Goal: Check status: Check status

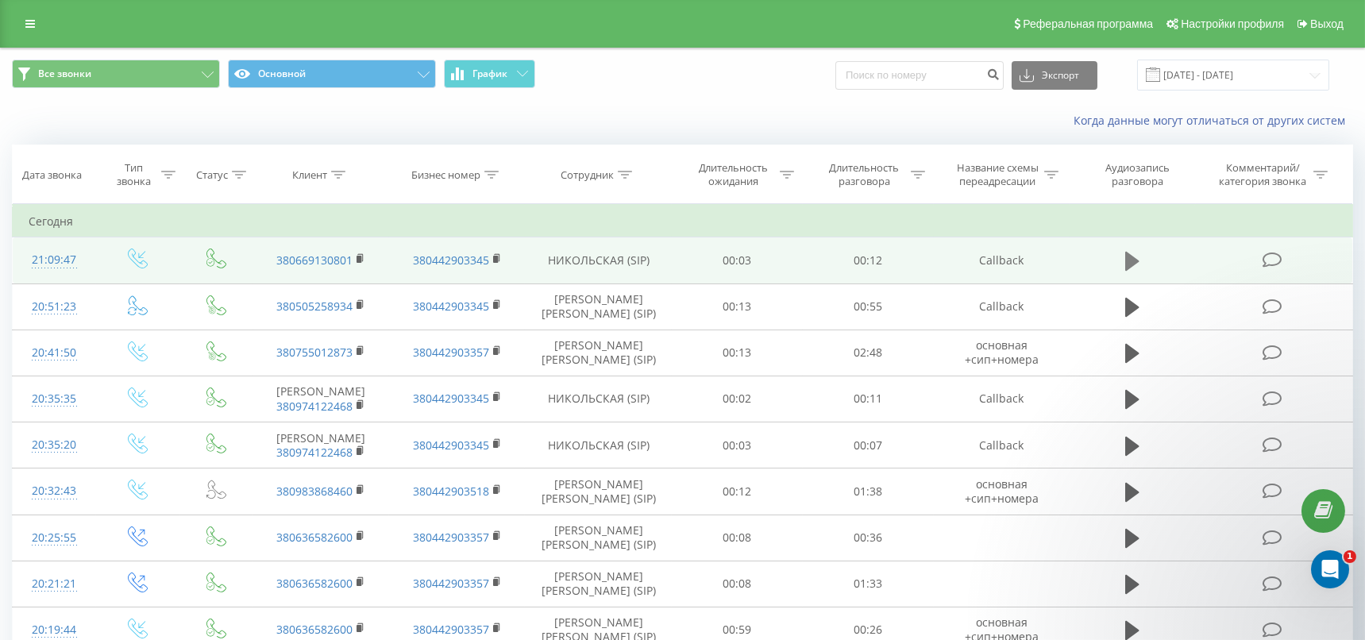
click at [1125, 257] on icon at bounding box center [1132, 261] width 14 height 22
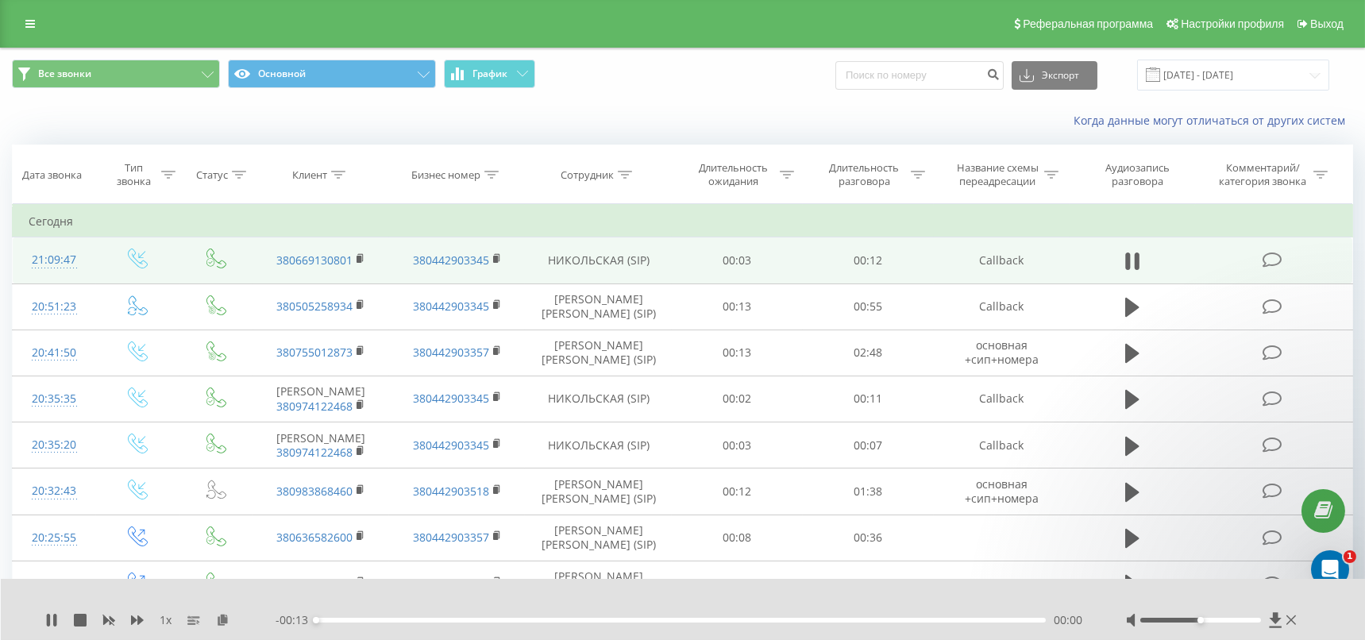
click at [369, 612] on div "- 00:13 00:00 00:00" at bounding box center [681, 620] width 811 height 16
click at [371, 615] on div "- 00:13 00:00 00:00" at bounding box center [681, 620] width 811 height 16
click at [360, 619] on div "00:00" at bounding box center [356, 620] width 6 height 6
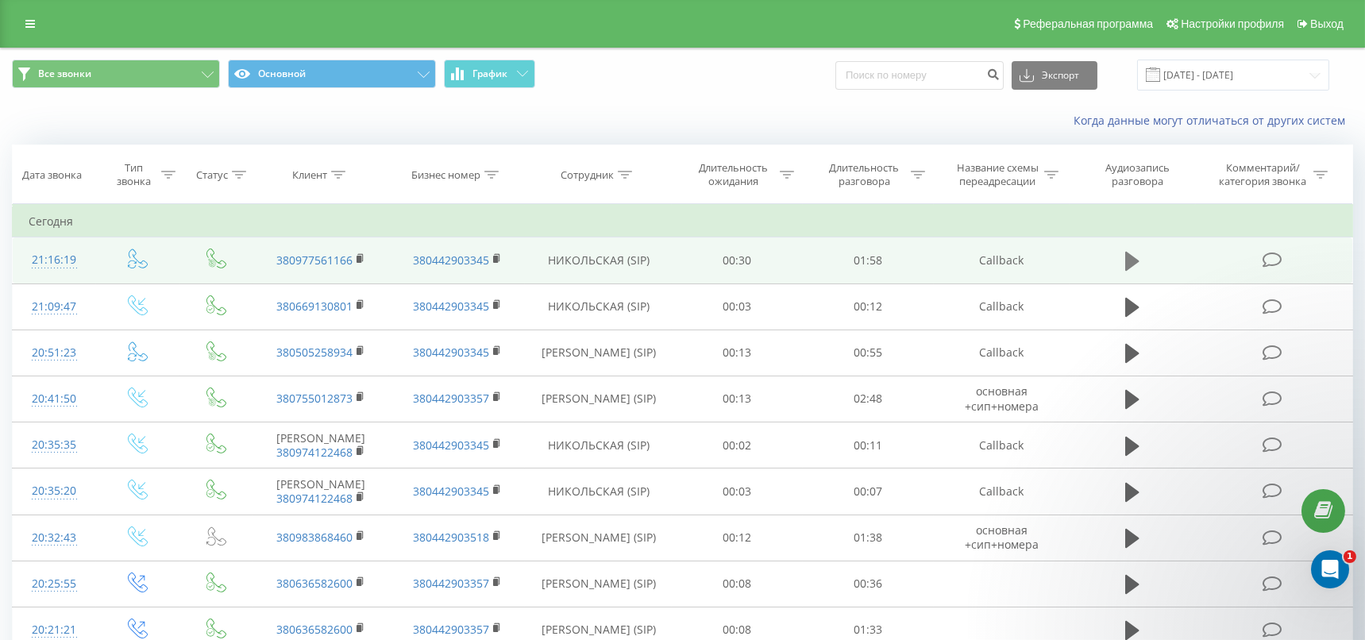
click at [1136, 256] on icon at bounding box center [1132, 261] width 14 height 22
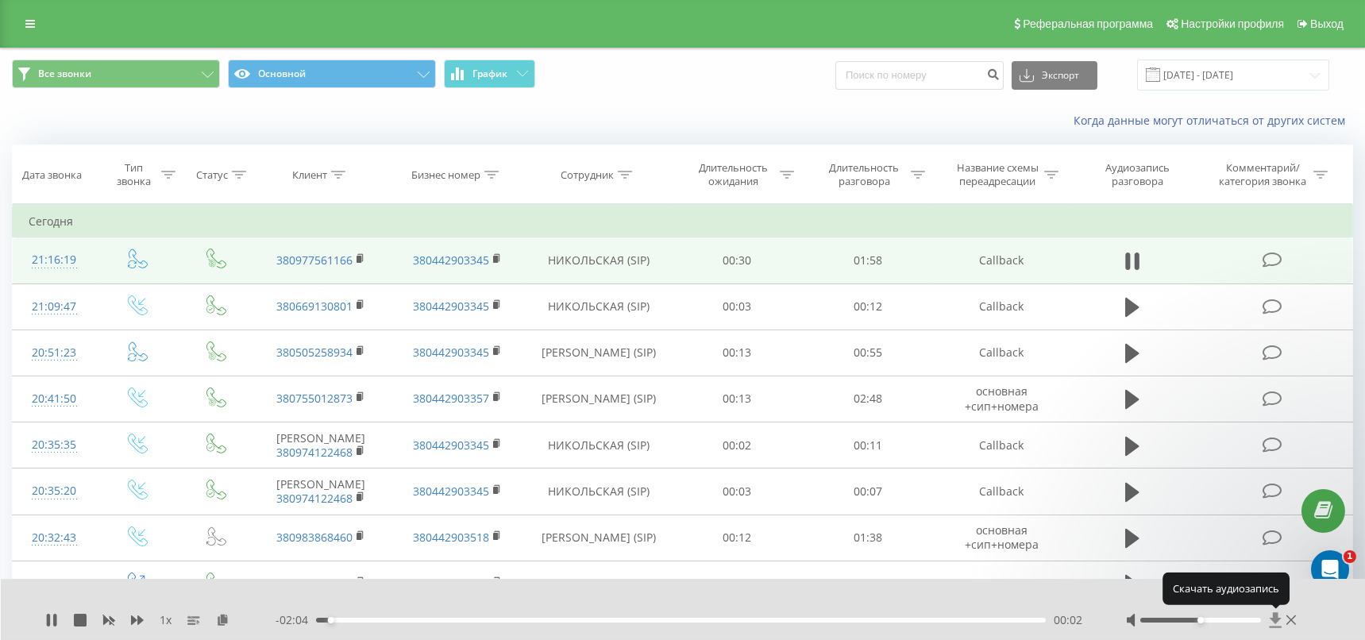
click at [1275, 620] on icon at bounding box center [1275, 619] width 12 height 15
drag, startPoint x: 52, startPoint y: 621, endPoint x: 73, endPoint y: 615, distance: 21.6
click at [52, 621] on icon at bounding box center [51, 620] width 13 height 13
click at [785, 77] on div "Все звонки Основной График Экспорт .csv .xls .xlsx 19.09.2025 - 19.09.2025" at bounding box center [682, 75] width 1341 height 31
click at [1138, 260] on icon at bounding box center [1132, 261] width 14 height 19
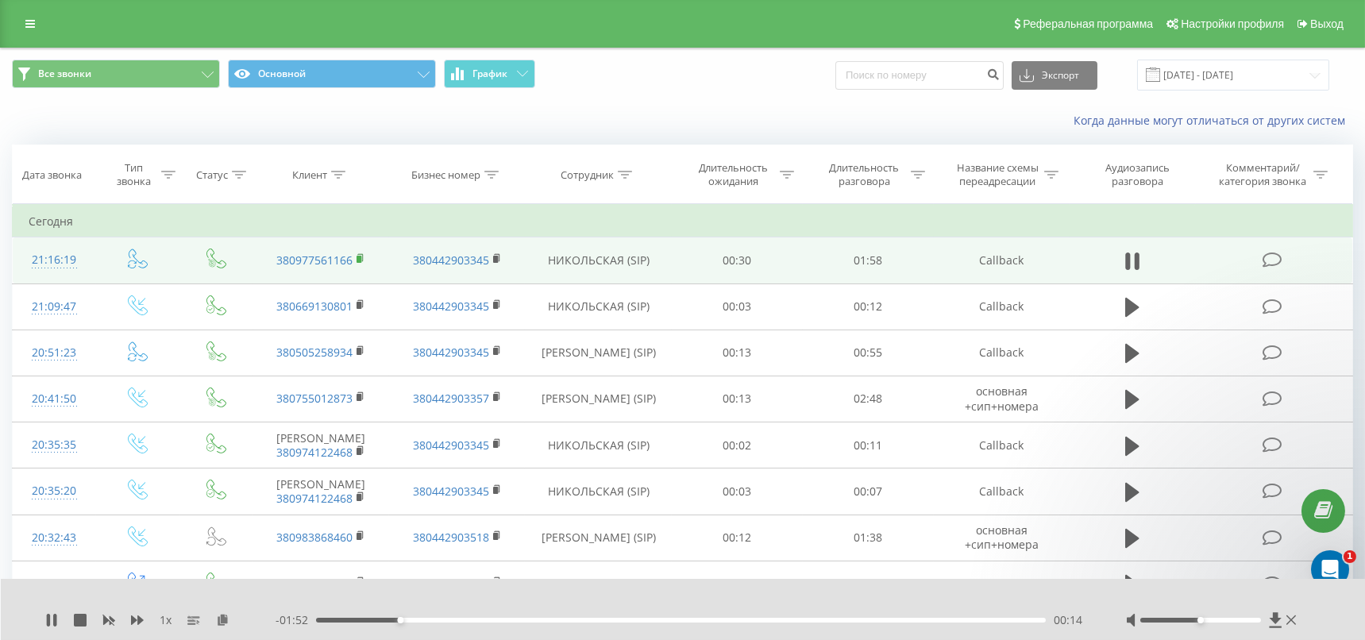
click at [364, 260] on icon at bounding box center [361, 258] width 9 height 11
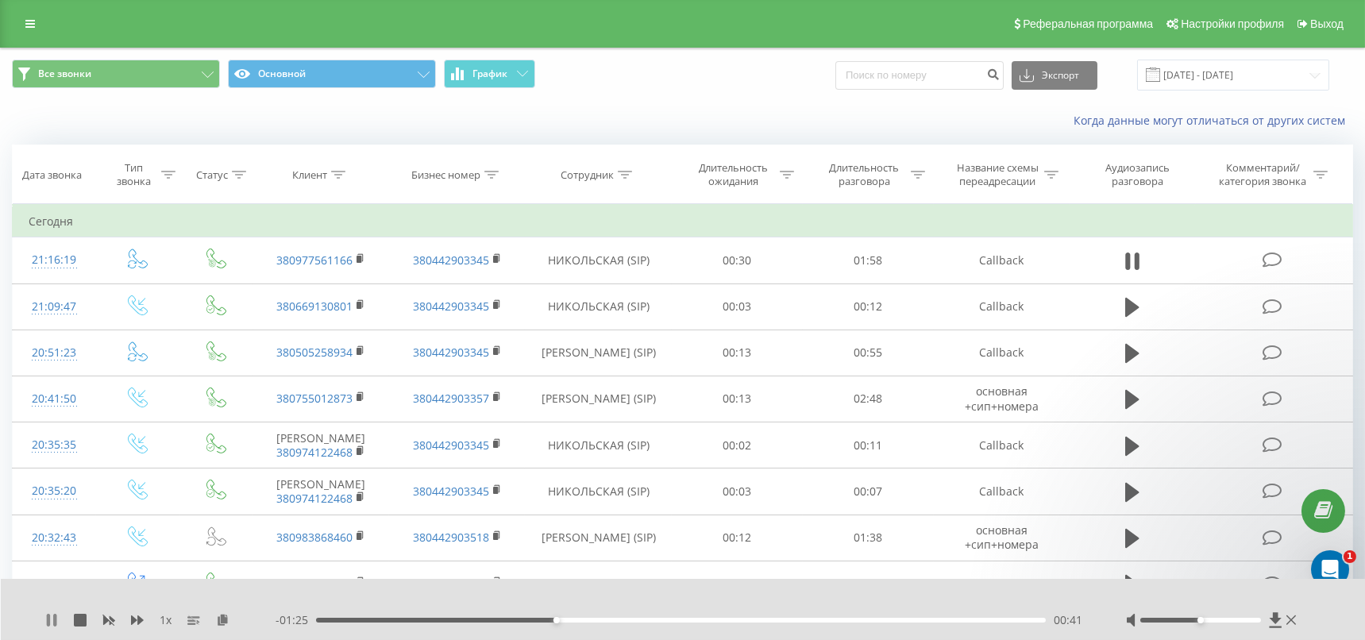
click at [53, 621] on icon at bounding box center [54, 620] width 3 height 13
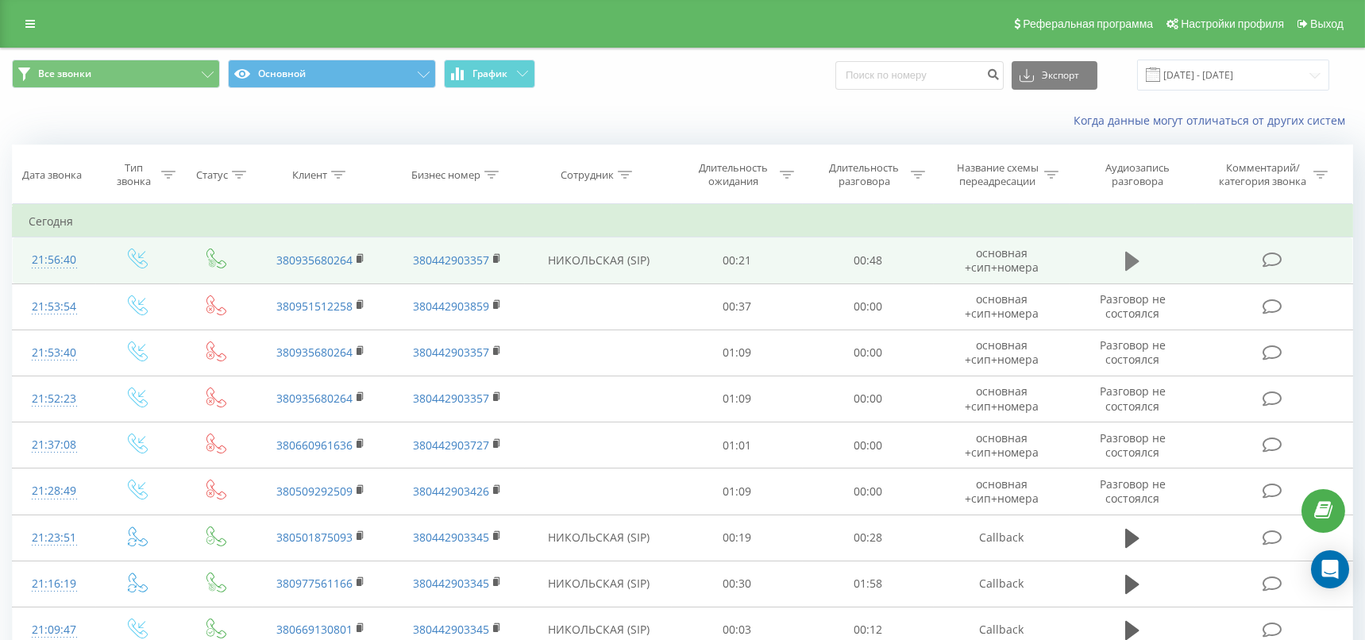
click at [1128, 255] on icon at bounding box center [1132, 261] width 14 height 19
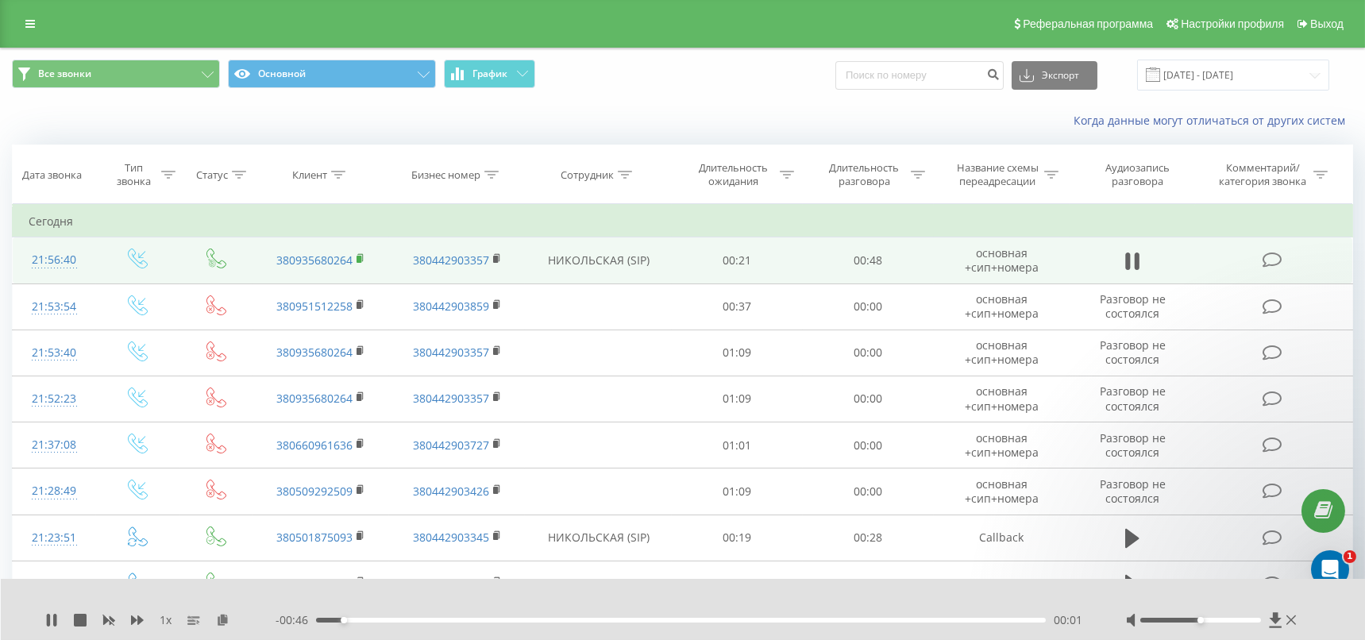
click at [358, 259] on rect at bounding box center [359, 259] width 5 height 7
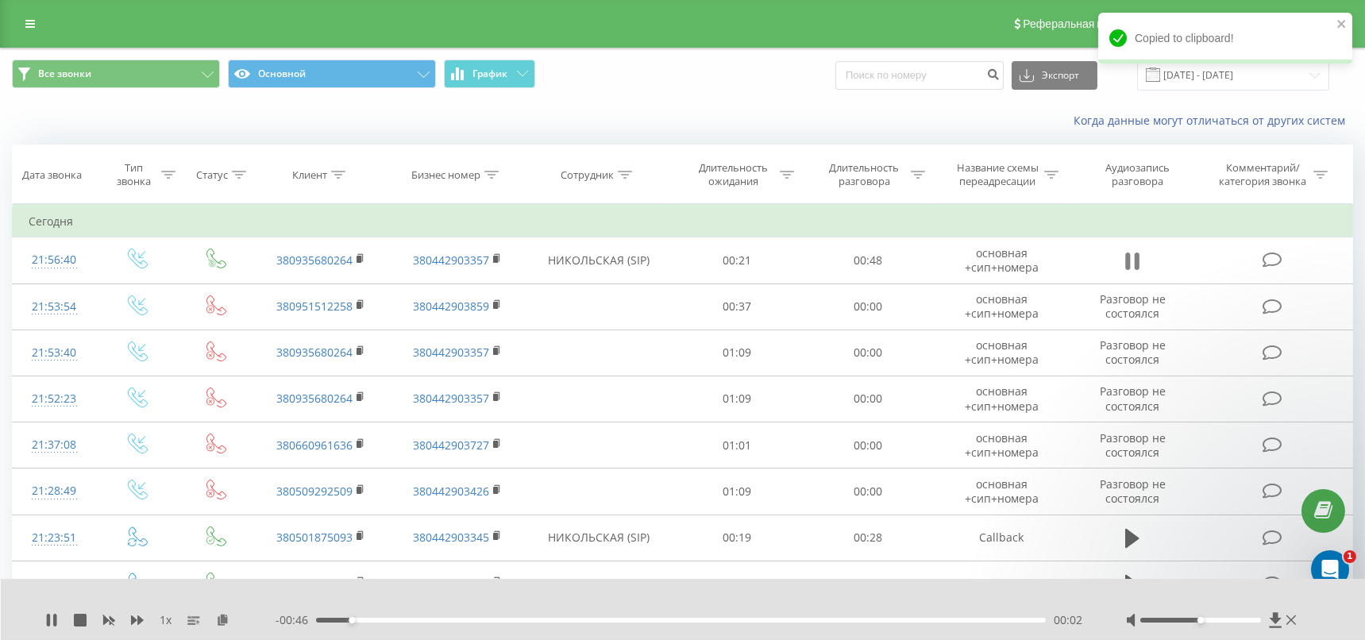
click at [1128, 260] on icon at bounding box center [1127, 261] width 5 height 17
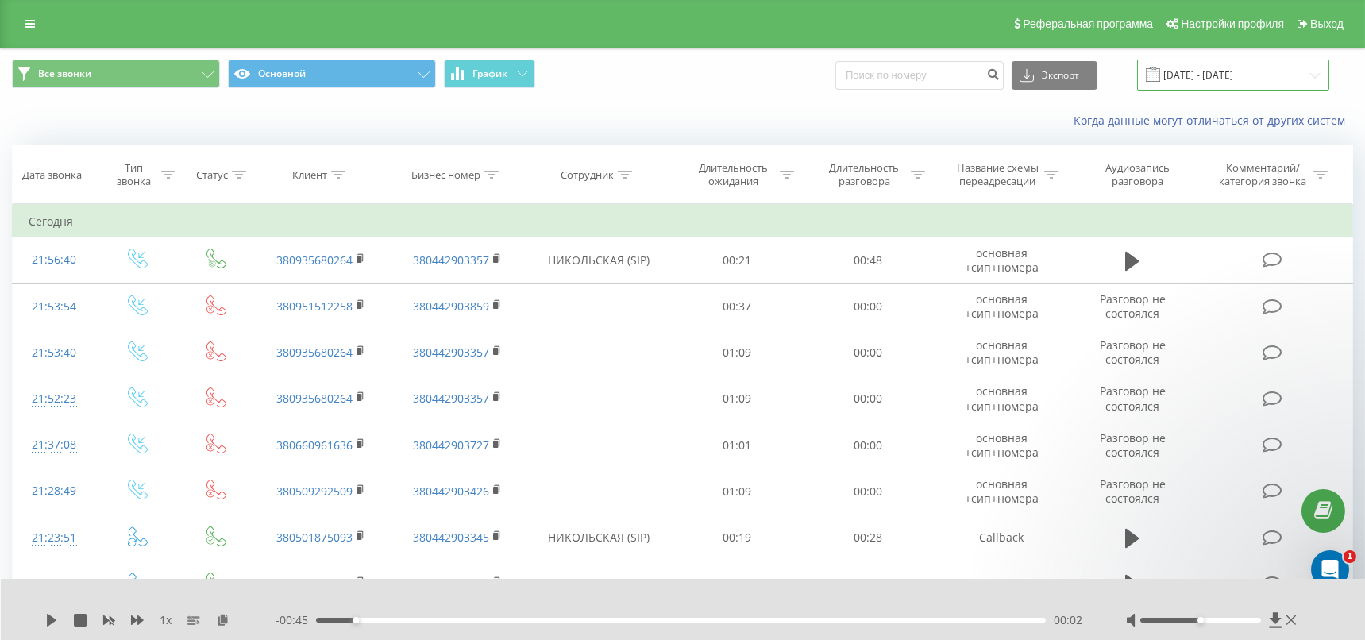
click at [1179, 76] on input "[DATE] - [DATE]" at bounding box center [1233, 75] width 192 height 31
